Goal: Find specific page/section: Find specific page/section

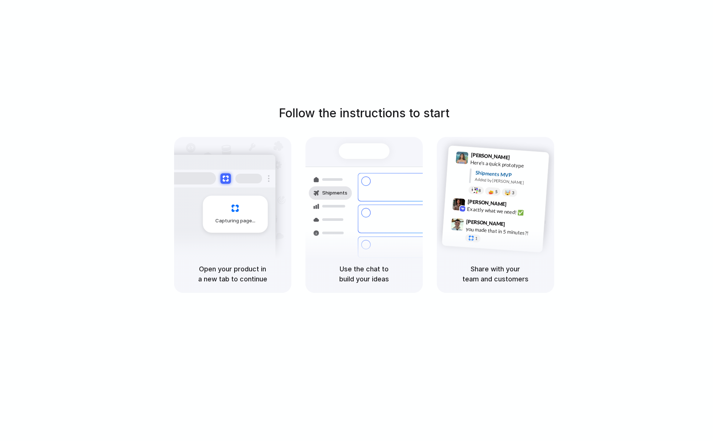
click at [232, 200] on div "Capturing page" at bounding box center [235, 214] width 65 height 37
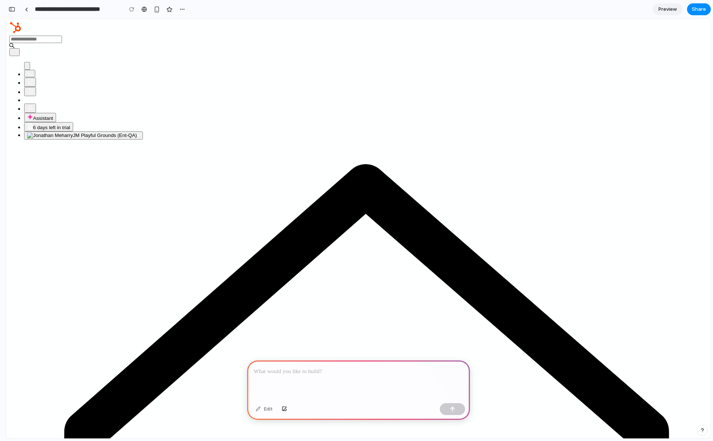
drag, startPoint x: 20, startPoint y: 134, endPoint x: 23, endPoint y: 151, distance: 17.8
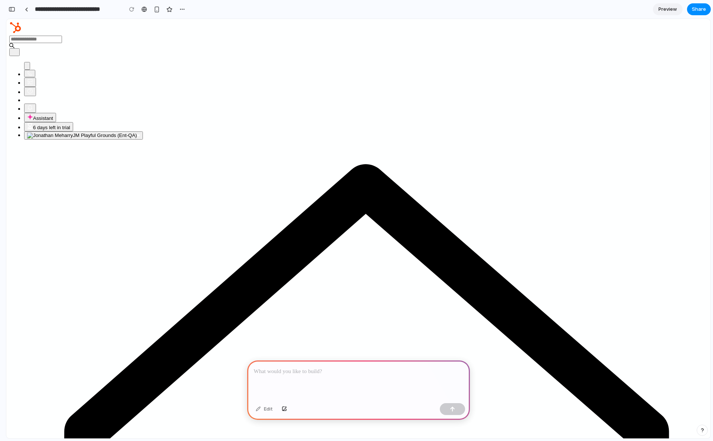
drag, startPoint x: 23, startPoint y: 153, endPoint x: 21, endPoint y: 159, distance: 6.1
drag, startPoint x: 18, startPoint y: 148, endPoint x: 19, endPoint y: 159, distance: 10.4
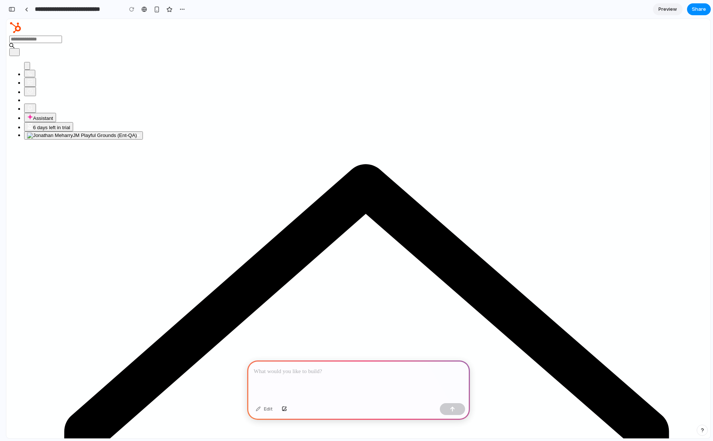
drag, startPoint x: 18, startPoint y: 154, endPoint x: 26, endPoint y: 154, distance: 7.4
click at [62, 36] on input "Search HubSpot" at bounding box center [35, 39] width 53 height 7
click at [152, 9] on button "button" at bounding box center [156, 9] width 11 height 11
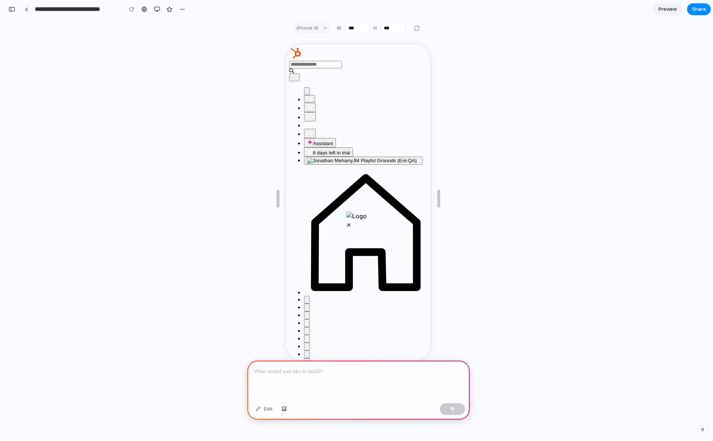
click at [154, 8] on button "button" at bounding box center [156, 9] width 11 height 11
click at [154, 8] on div "button" at bounding box center [157, 9] width 6 height 6
click at [154, 8] on button "button" at bounding box center [156, 9] width 11 height 11
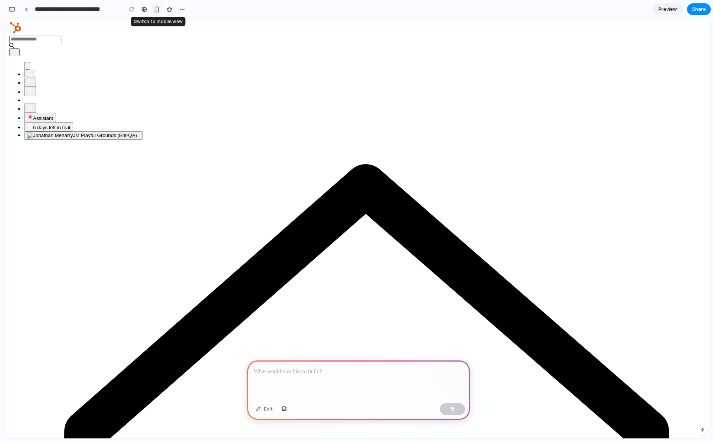
click at [154, 8] on div "button" at bounding box center [157, 9] width 6 height 6
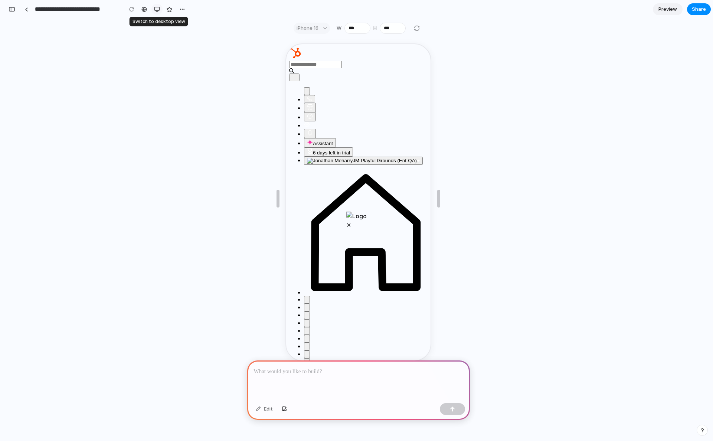
click at [154, 8] on button "button" at bounding box center [156, 9] width 11 height 11
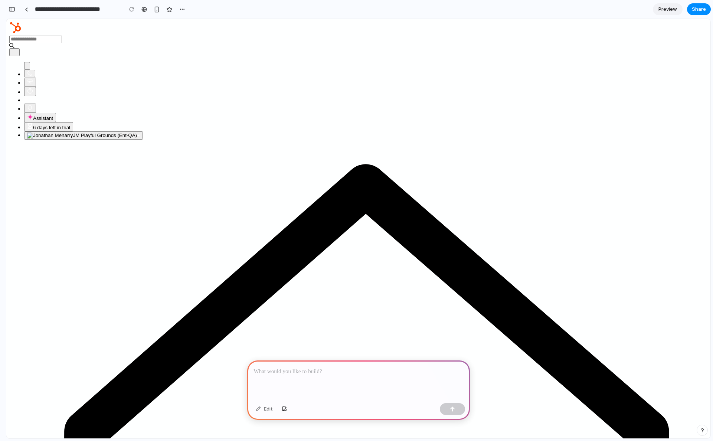
click at [343, 378] on div at bounding box center [358, 380] width 223 height 40
click at [10, 10] on div "button" at bounding box center [12, 9] width 7 height 5
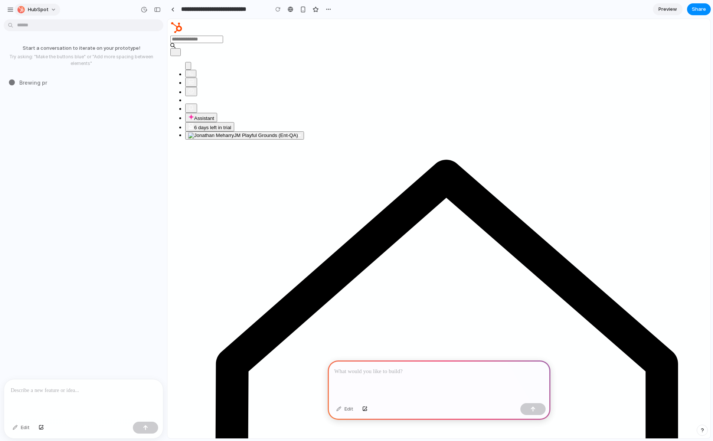
click at [43, 9] on span "HubSpot" at bounding box center [38, 9] width 21 height 7
click at [43, 9] on div "Settings Invite members Change theme Sign out" at bounding box center [356, 220] width 713 height 441
click at [43, 9] on span "HubSpot" at bounding box center [38, 9] width 21 height 7
click at [91, 75] on span "Dark" at bounding box center [87, 73] width 11 height 7
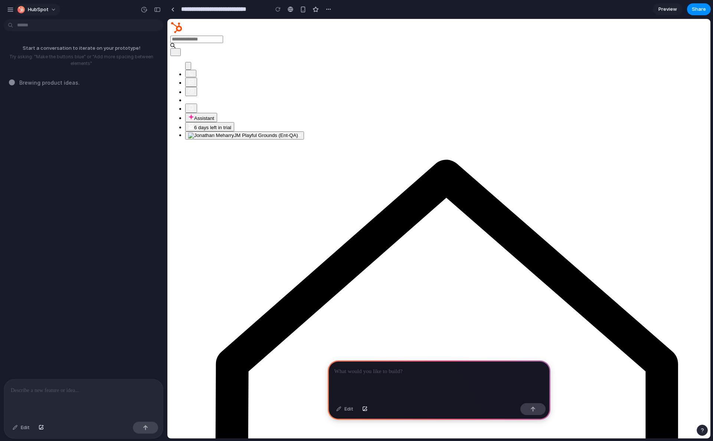
click at [43, 8] on span "HubSpot" at bounding box center [38, 9] width 21 height 7
click at [97, 52] on span "System" at bounding box center [91, 49] width 18 height 7
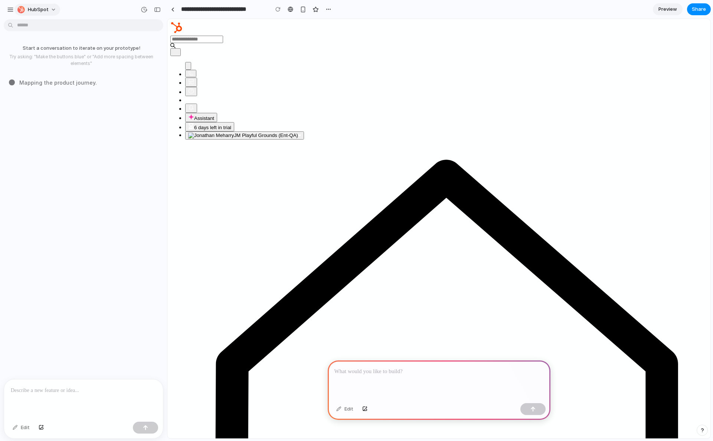
click at [47, 8] on span "HubSpot" at bounding box center [38, 9] width 21 height 7
click at [47, 8] on div "Settings Invite members Change theme Sign out" at bounding box center [356, 220] width 713 height 441
click at [214, 115] on span "Assistant" at bounding box center [204, 118] width 20 height 6
click at [367, 11] on section "**********" at bounding box center [439, 9] width 544 height 19
click at [330, 9] on div "button" at bounding box center [329, 9] width 6 height 6
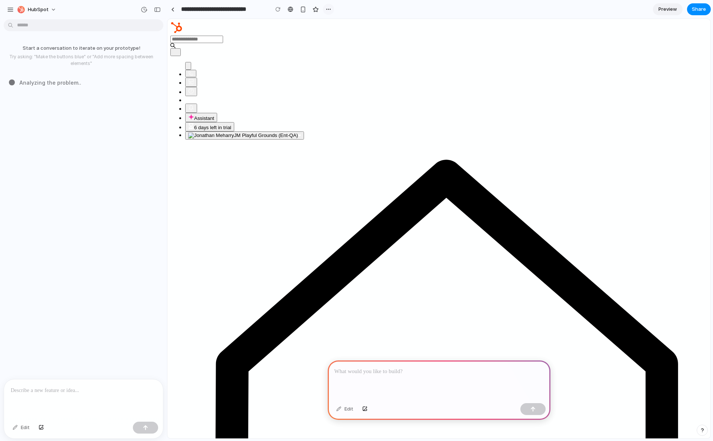
click at [330, 9] on div "Duplicate Delete" at bounding box center [356, 220] width 713 height 441
click at [330, 9] on div "button" at bounding box center [329, 9] width 6 height 6
click at [334, 40] on div "Delete" at bounding box center [339, 37] width 24 height 7
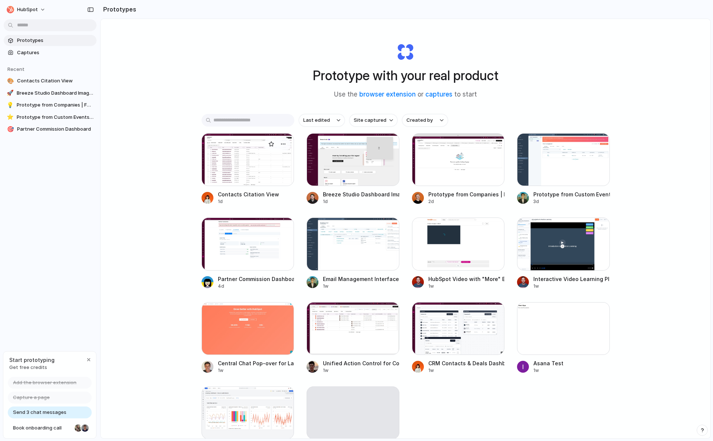
click at [230, 157] on div at bounding box center [248, 159] width 93 height 53
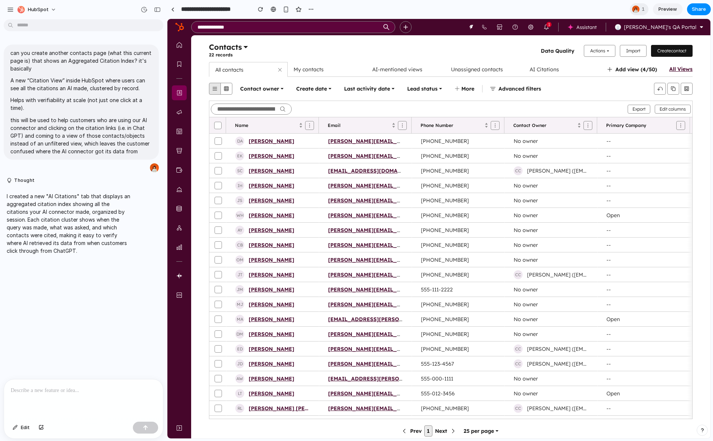
click at [549, 67] on span "AI Citations" at bounding box center [544, 69] width 29 height 7
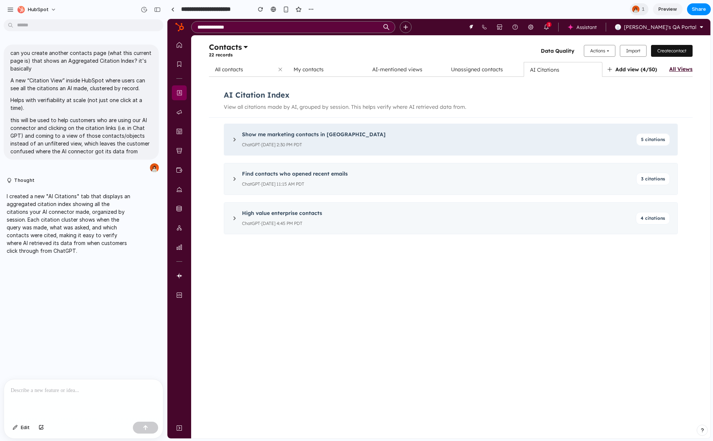
click at [644, 135] on div "5 citations" at bounding box center [653, 139] width 34 height 13
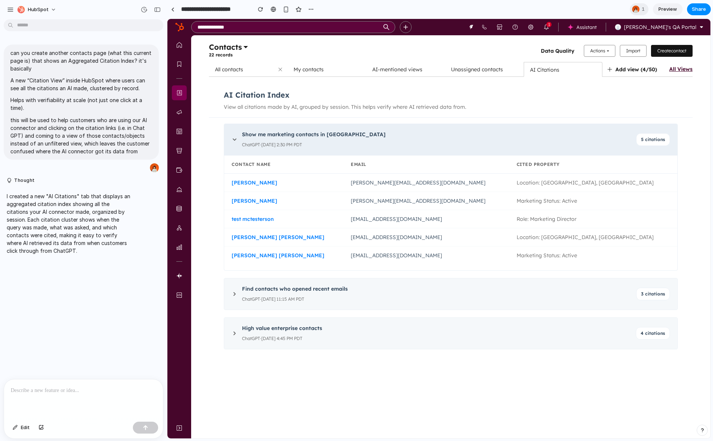
drag, startPoint x: 233, startPoint y: 139, endPoint x: 235, endPoint y: 132, distance: 7.3
click at [233, 139] on icon at bounding box center [234, 139] width 3 height 1
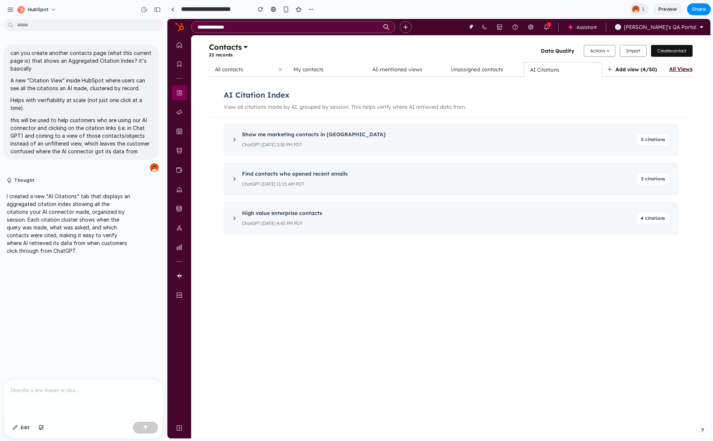
click at [314, 69] on span "My contacts" at bounding box center [309, 69] width 30 height 7
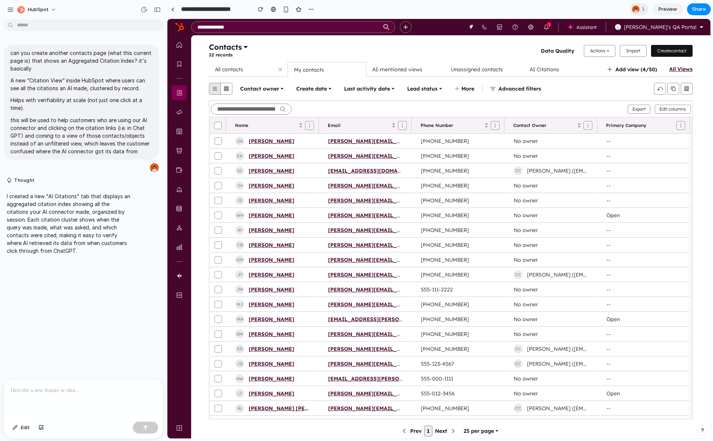
click at [243, 67] on span "All contacts" at bounding box center [245, 69] width 61 height 9
drag, startPoint x: 321, startPoint y: 68, endPoint x: 325, endPoint y: 69, distance: 4.5
click at [321, 68] on span "My contacts" at bounding box center [309, 69] width 30 height 7
click at [411, 69] on span "AI-mentioned views" at bounding box center [397, 69] width 50 height 7
click at [465, 71] on span "Unassigned contacts" at bounding box center [477, 69] width 52 height 7
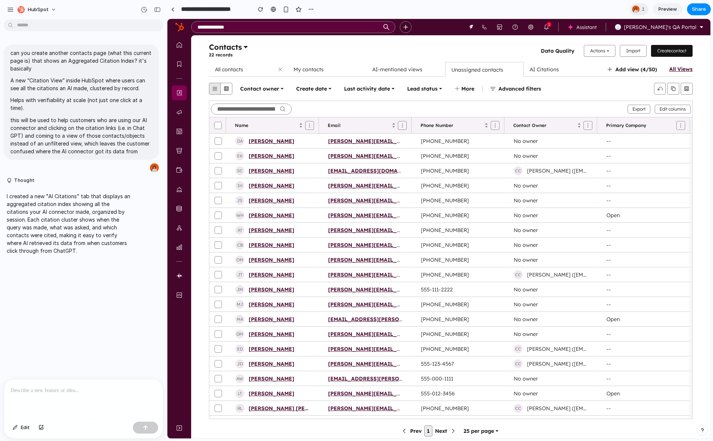
click at [555, 68] on span "AI Citations" at bounding box center [544, 69] width 29 height 7
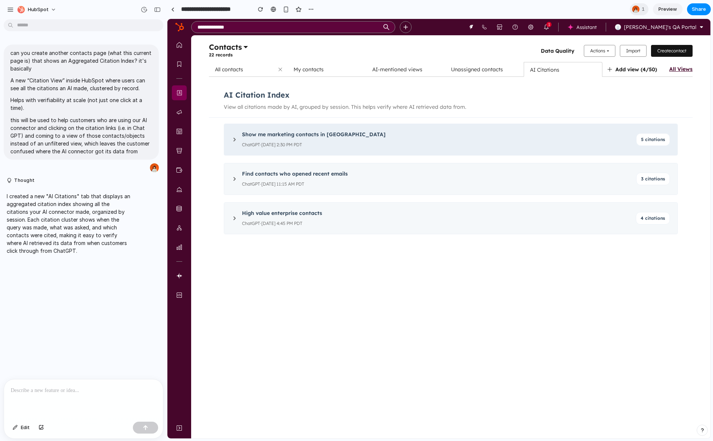
click at [392, 141] on div "ChatGPT · [DATE] 2:30 PM PDT" at bounding box center [437, 144] width 390 height 9
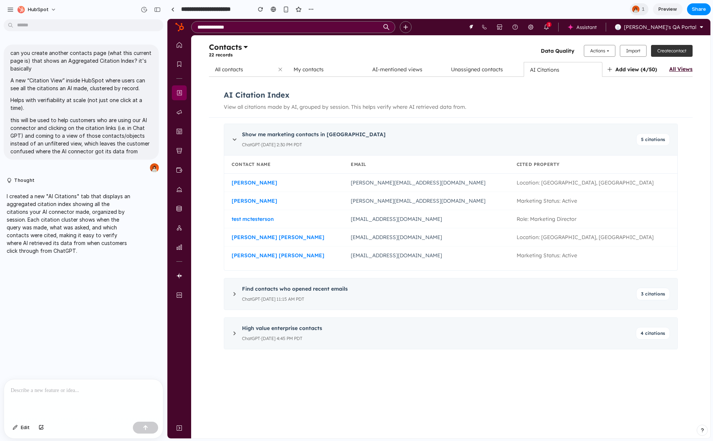
click at [666, 49] on span "Create" at bounding box center [664, 51] width 14 height 6
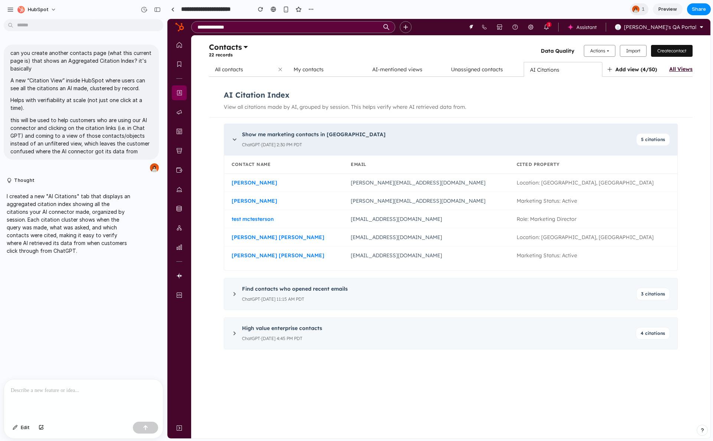
click at [559, 135] on div "Show me marketing contacts in [GEOGRAPHIC_DATA]" at bounding box center [437, 134] width 390 height 9
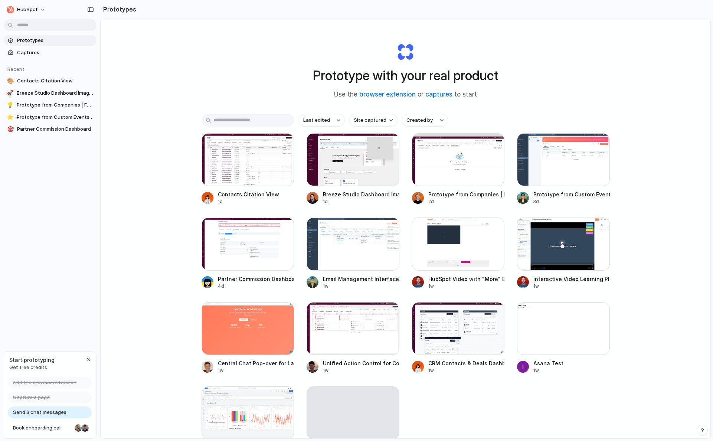
scroll to position [66, 0]
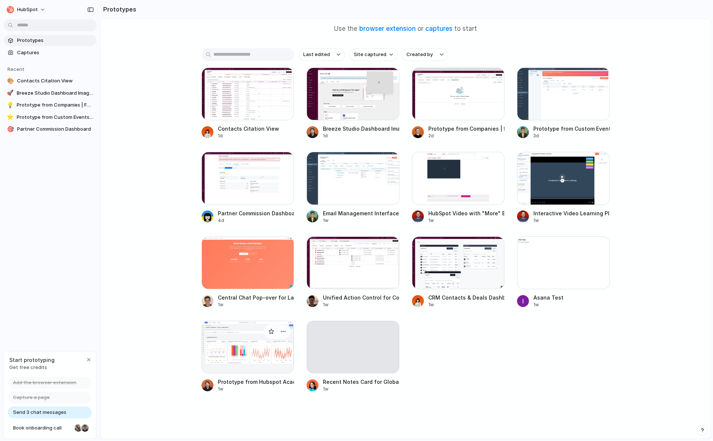
click at [261, 360] on div at bounding box center [248, 347] width 93 height 53
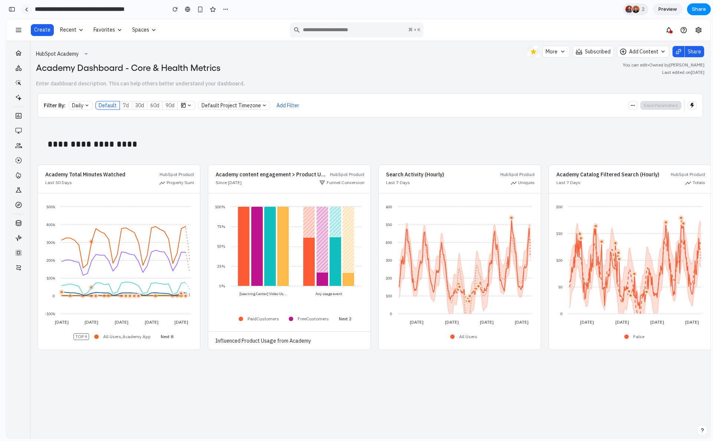
click at [29, 9] on link at bounding box center [26, 9] width 11 height 11
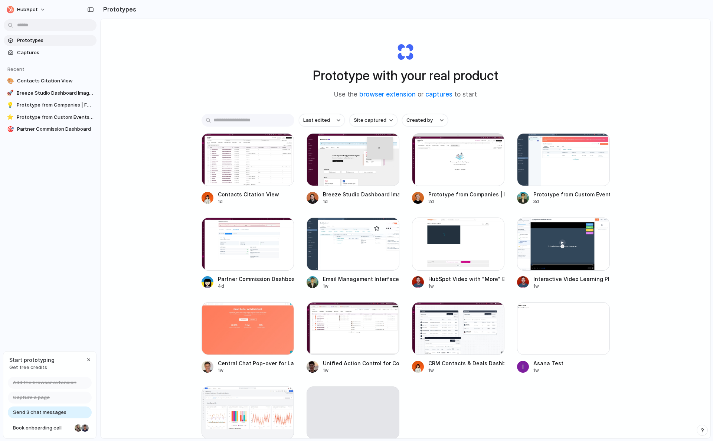
click at [338, 245] on div at bounding box center [353, 244] width 93 height 53
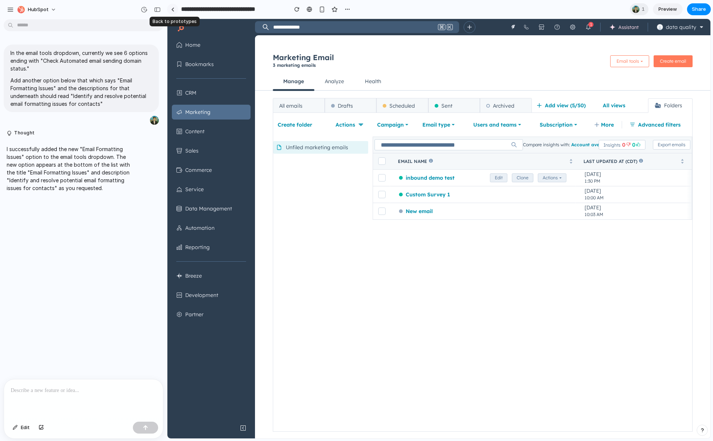
click at [175, 11] on link at bounding box center [172, 9] width 11 height 11
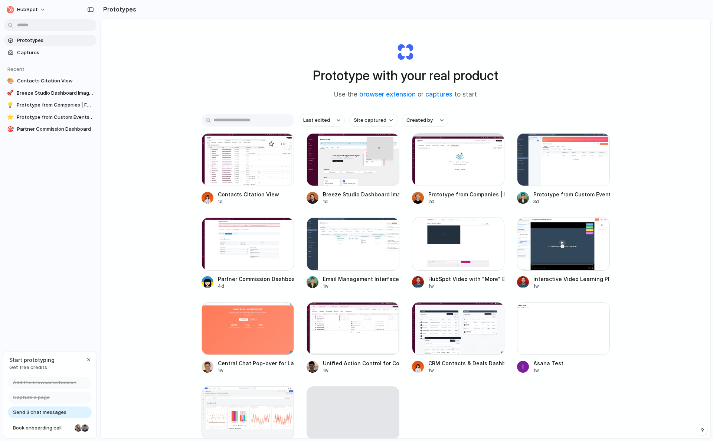
click at [206, 195] on div at bounding box center [208, 198] width 12 height 12
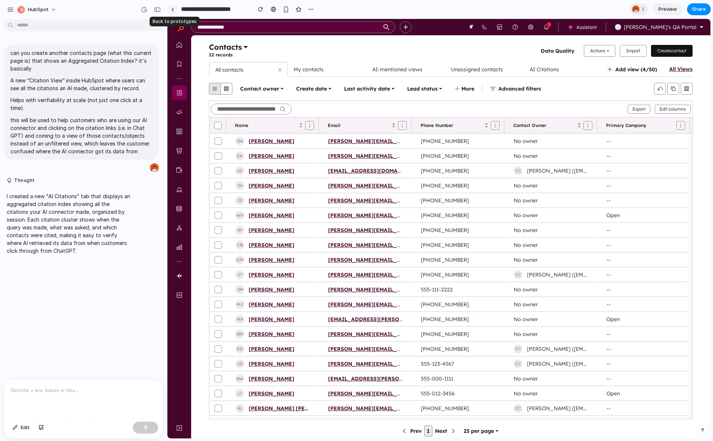
click at [171, 9] on div at bounding box center [172, 9] width 3 height 4
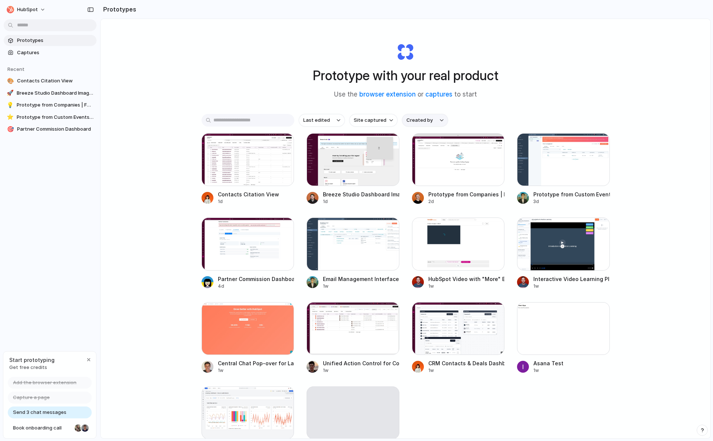
click at [418, 126] on button "Created by" at bounding box center [425, 120] width 46 height 13
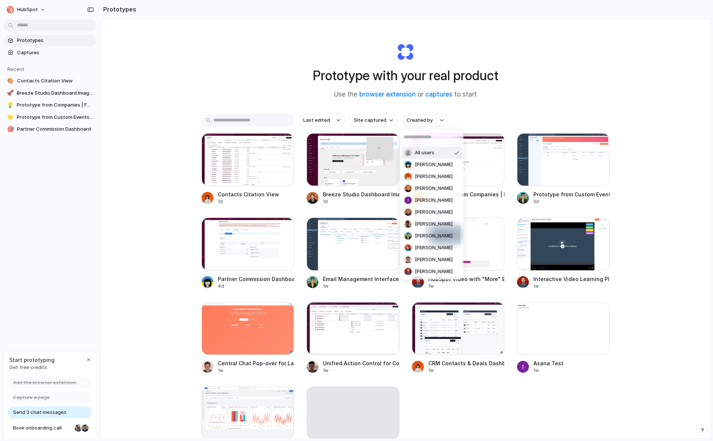
click at [472, 120] on div "All users [PERSON_NAME] [PERSON_NAME] [PERSON_NAME] [PERSON_NAME] [PERSON_NAME]…" at bounding box center [356, 220] width 713 height 441
